Goal: Task Accomplishment & Management: Use online tool/utility

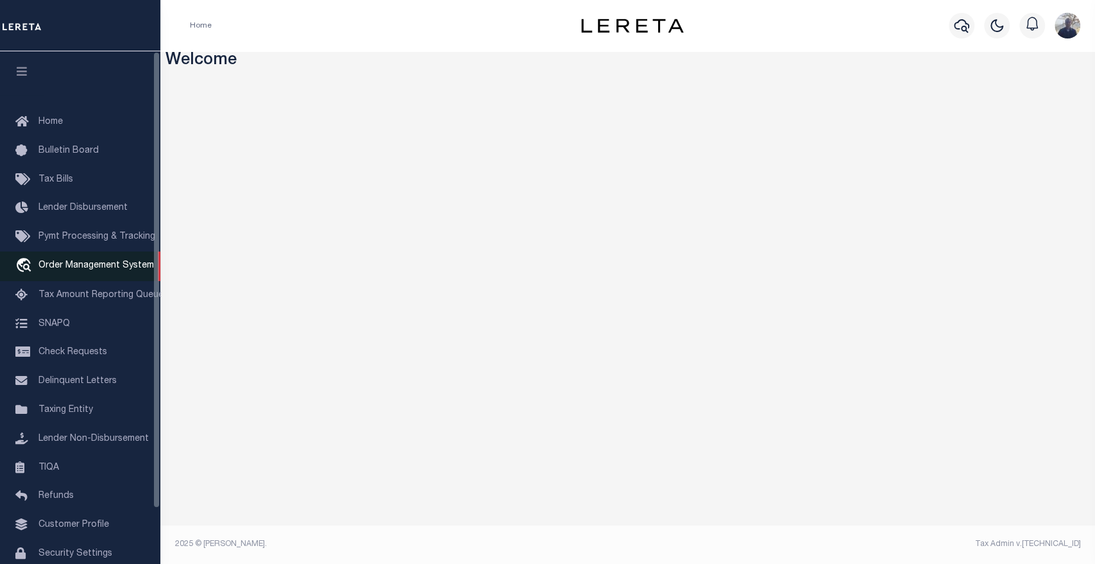
click at [110, 267] on span "Order Management System" at bounding box center [95, 265] width 115 height 9
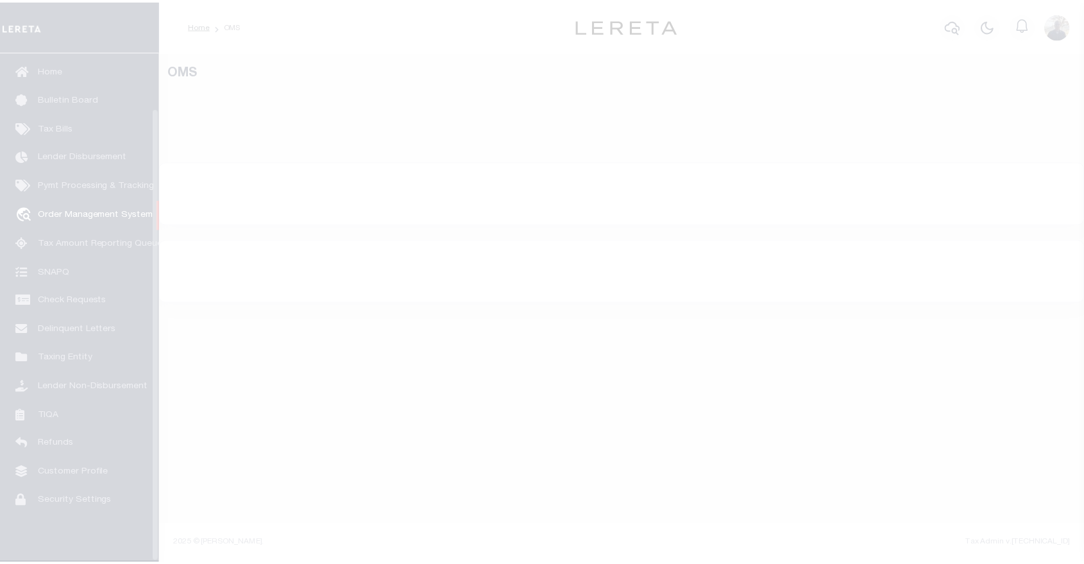
scroll to position [62, 0]
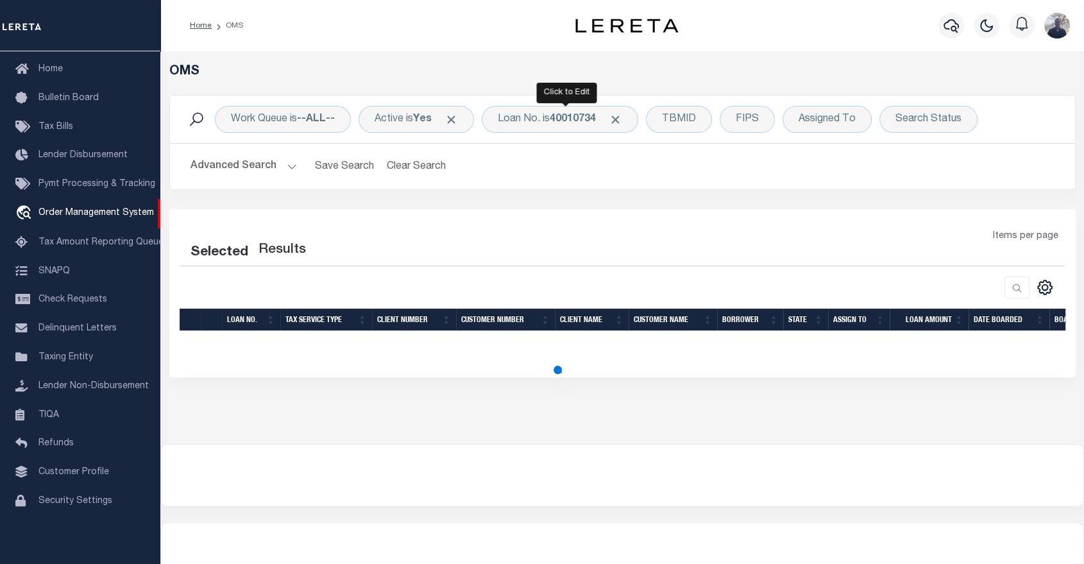
select select "200"
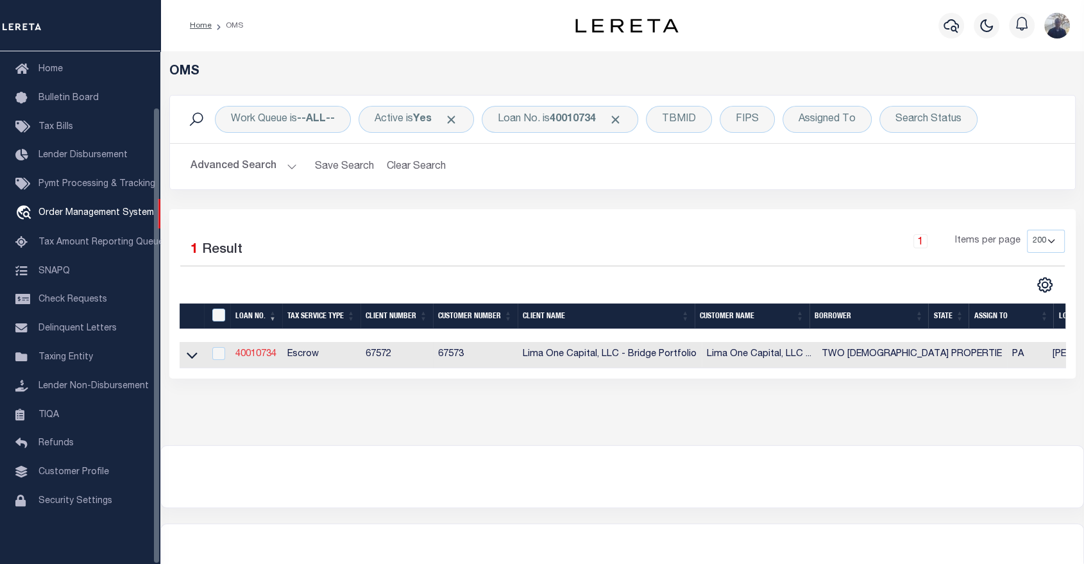
click at [244, 353] on link "40010734" at bounding box center [255, 354] width 41 height 9
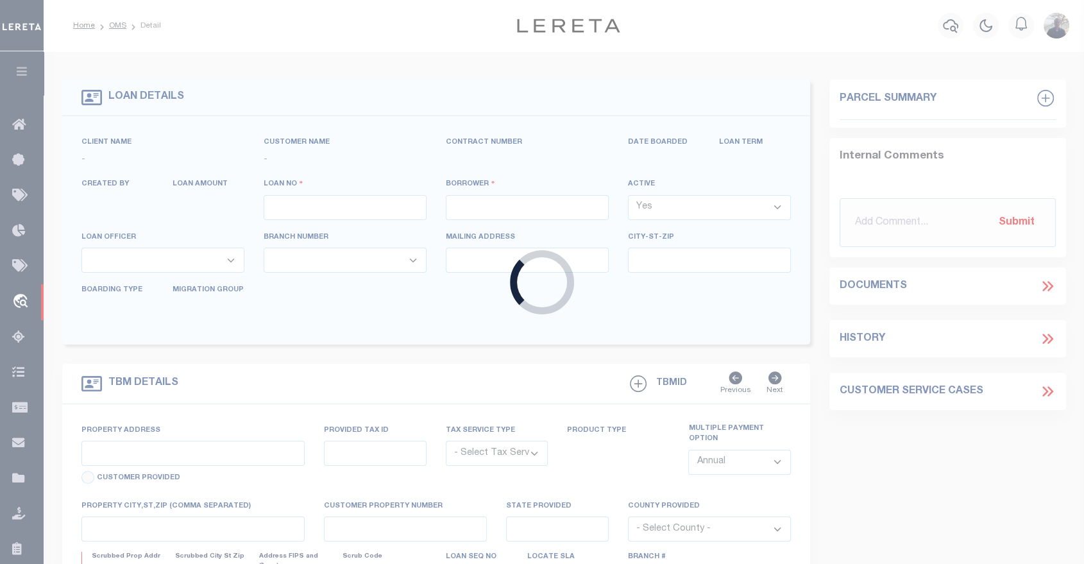
type input "40010734"
type input "TWO [DEMOGRAPHIC_DATA] PROPERTIE"
select select
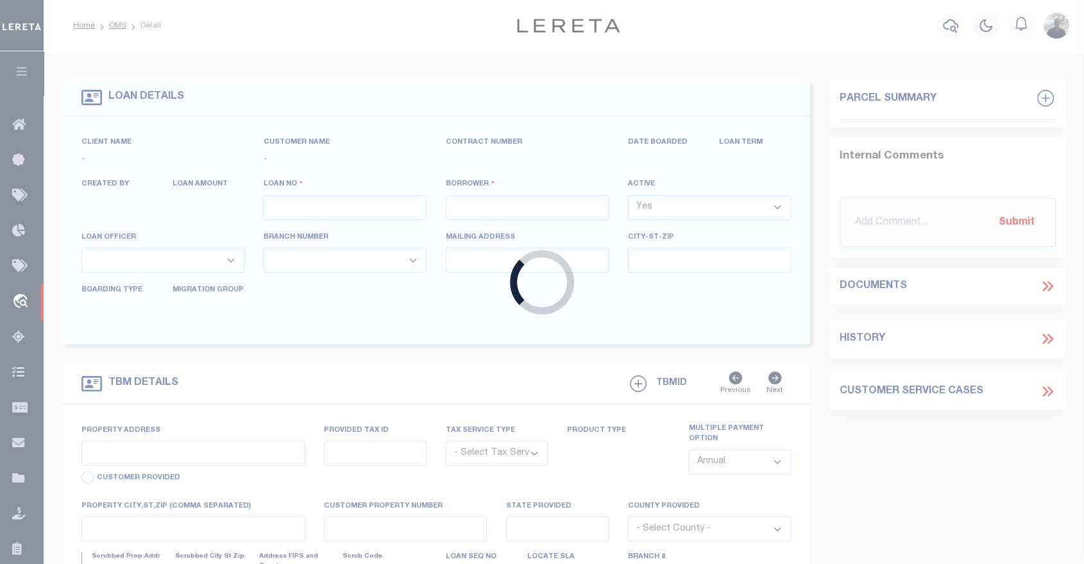
select select "10"
select select
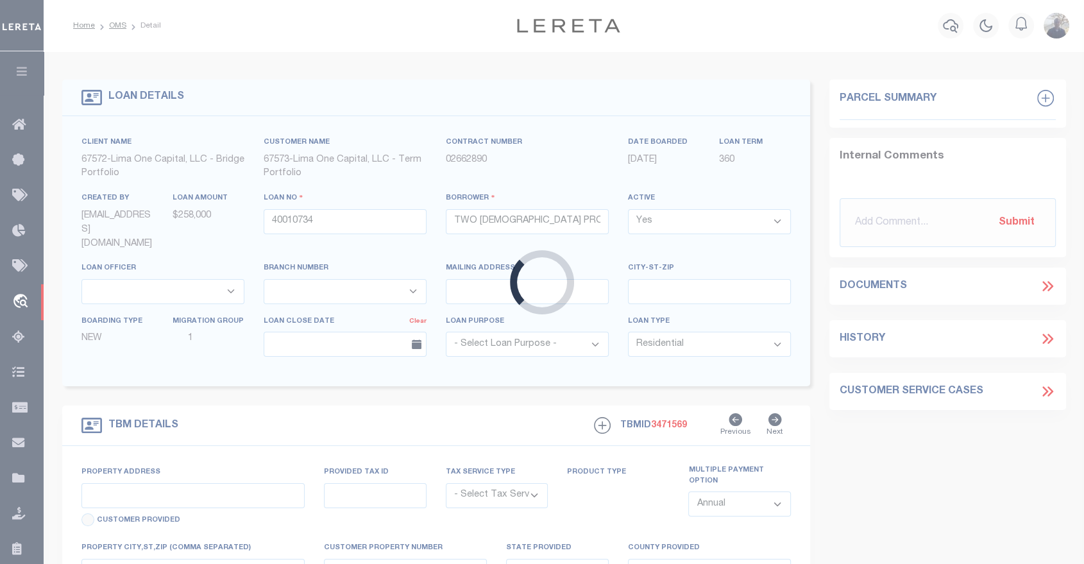
type input "[STREET_ADDRESS]"
radio input "true"
select select "Escrow"
select select
type input "LEHIGHTON PA 18235"
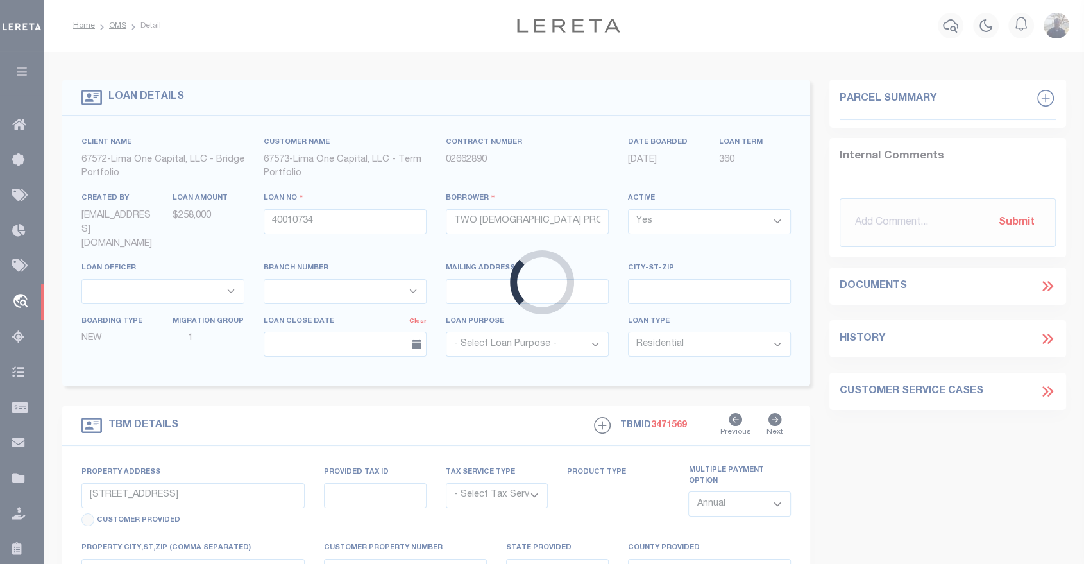
type input "40010734"
type input "PA"
type textarea "SEE FILE1"
